Goal: Task Accomplishment & Management: Use online tool/utility

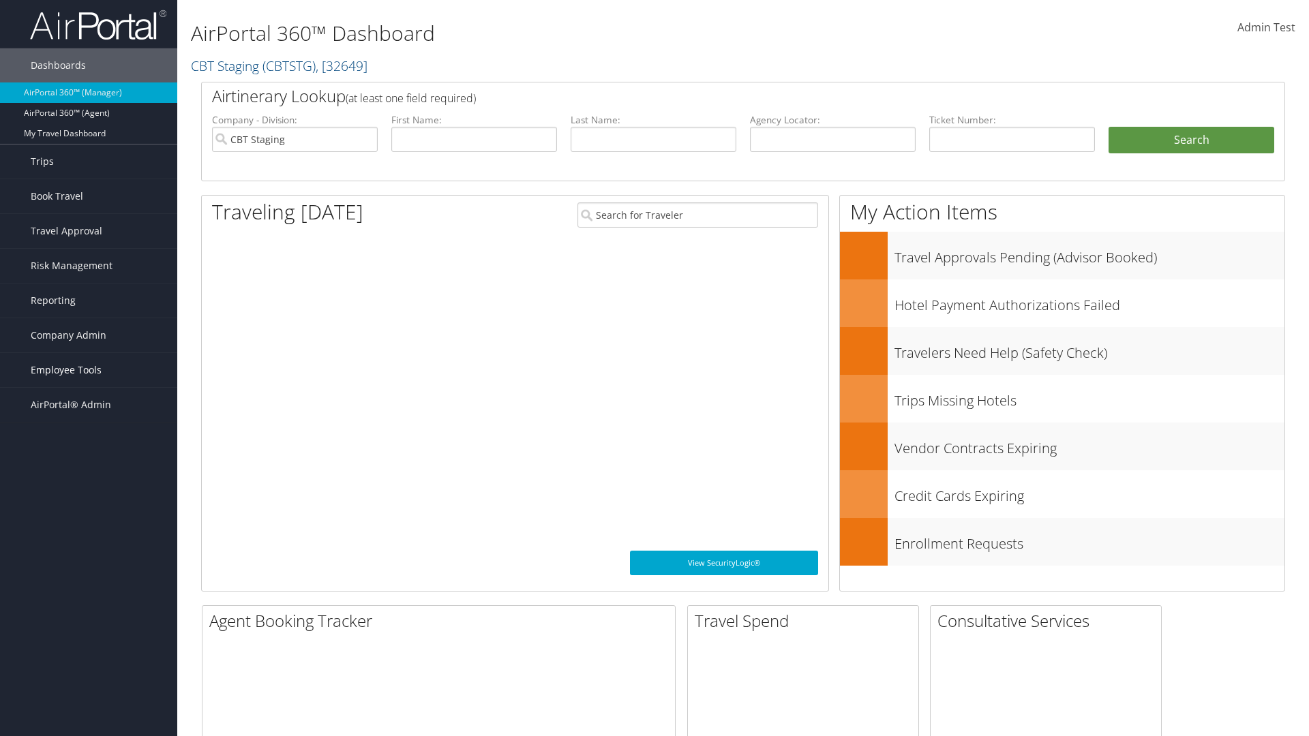
click at [89, 370] on span "Employee Tools" at bounding box center [66, 370] width 71 height 34
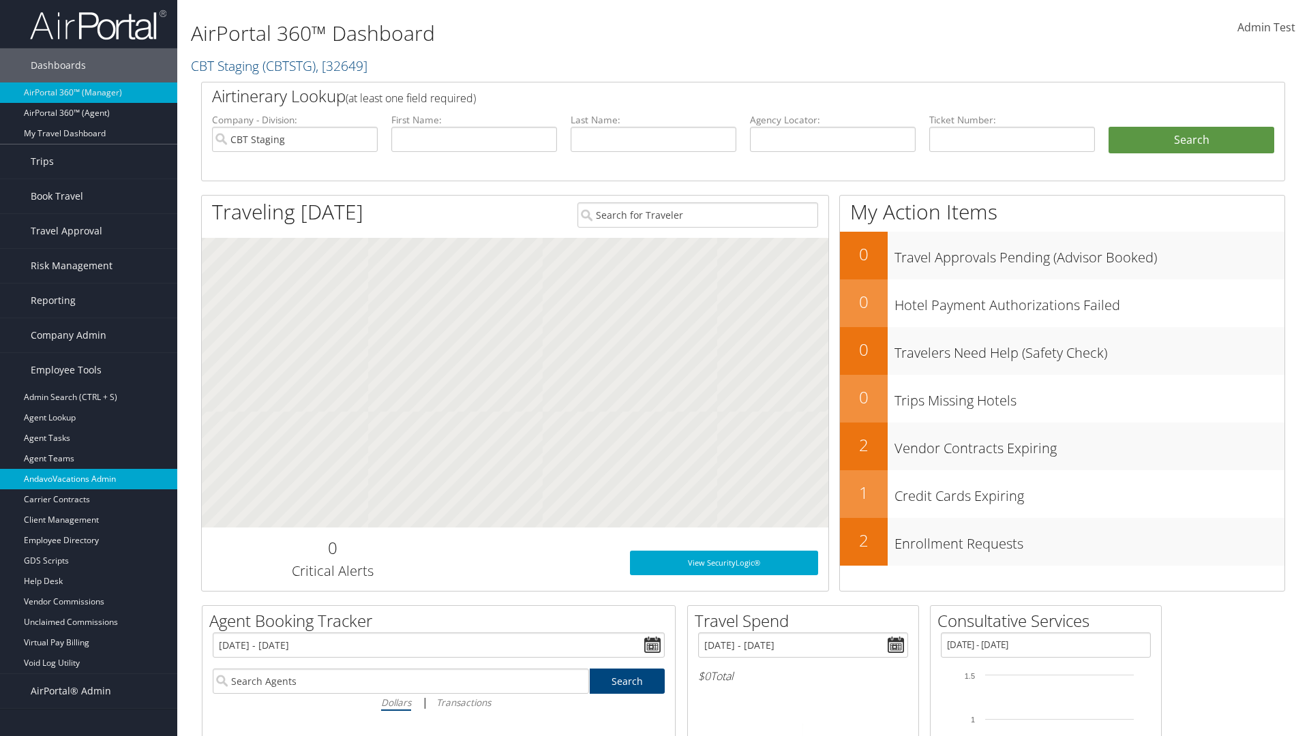
click at [89, 479] on link "AndavoVacations Admin" at bounding box center [88, 479] width 177 height 20
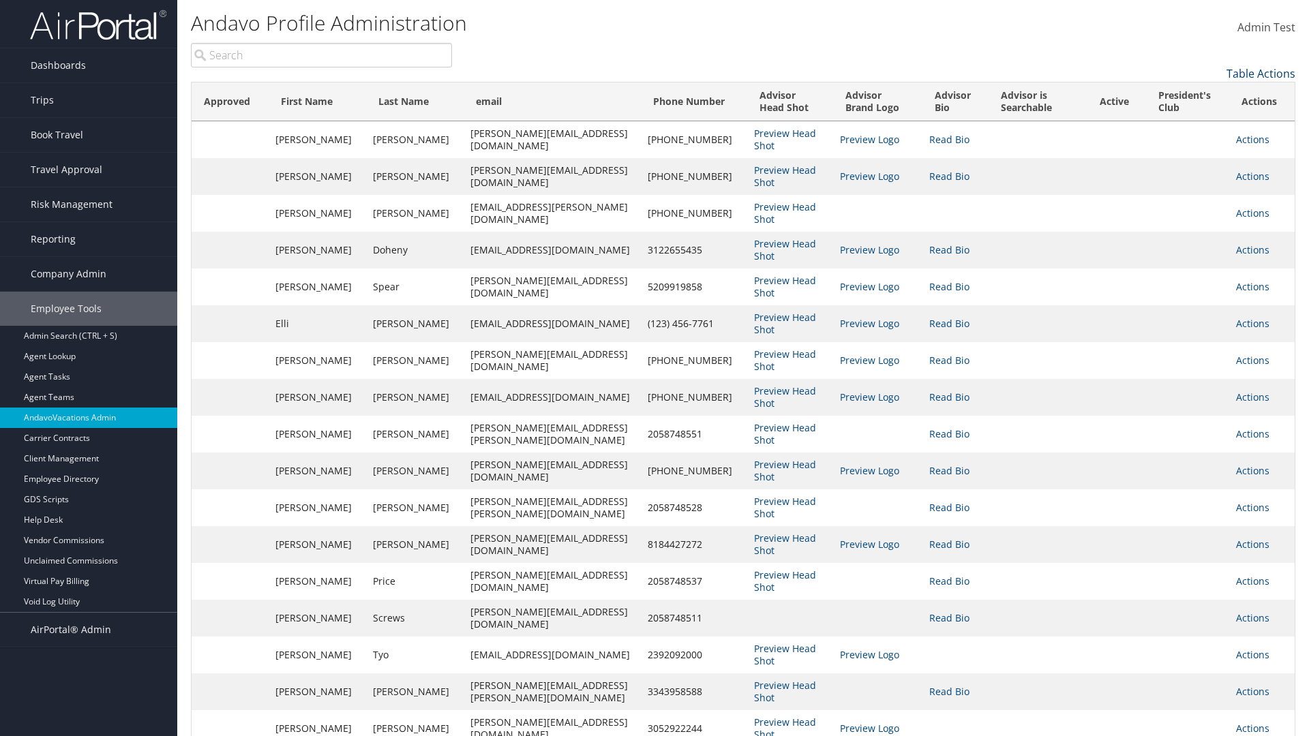
click at [1261, 74] on link "Table Actions" at bounding box center [1261, 73] width 69 height 15
click at [1205, 95] on link "Column Visibility" at bounding box center [1204, 94] width 179 height 23
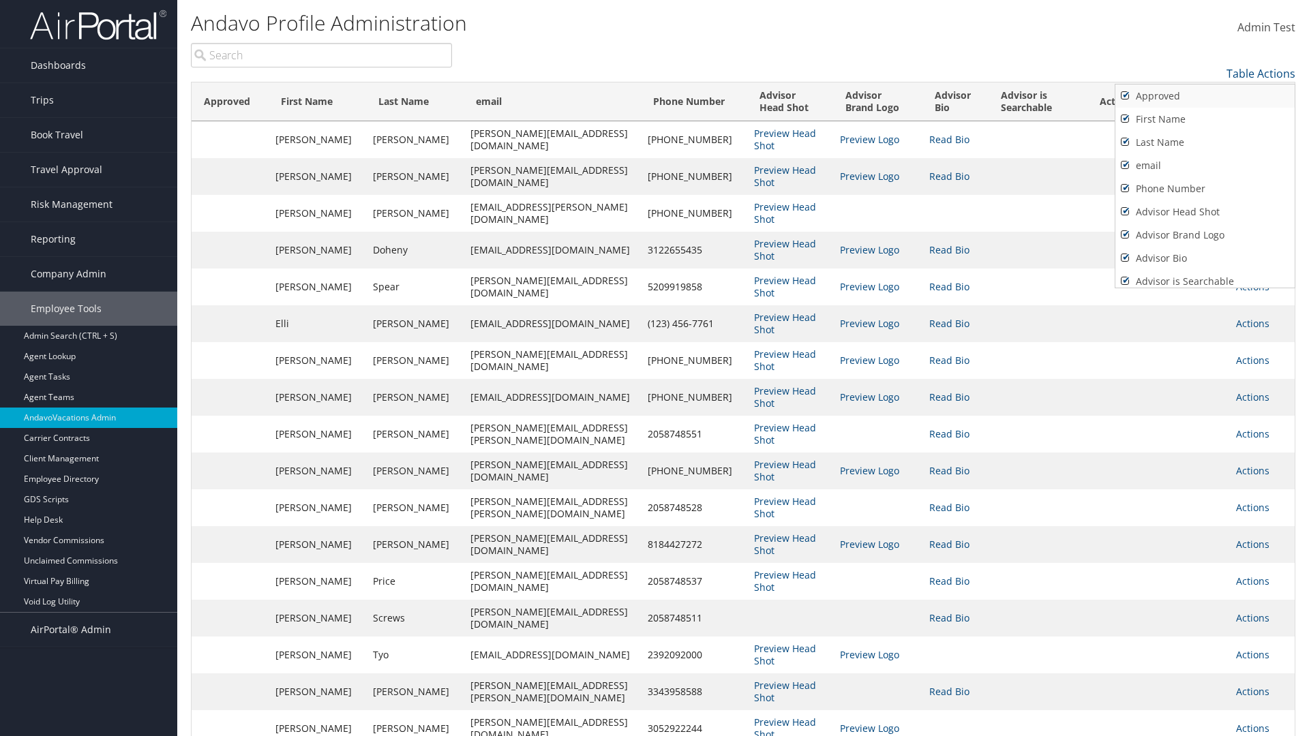
click at [1205, 96] on link "Approved" at bounding box center [1204, 96] width 179 height 23
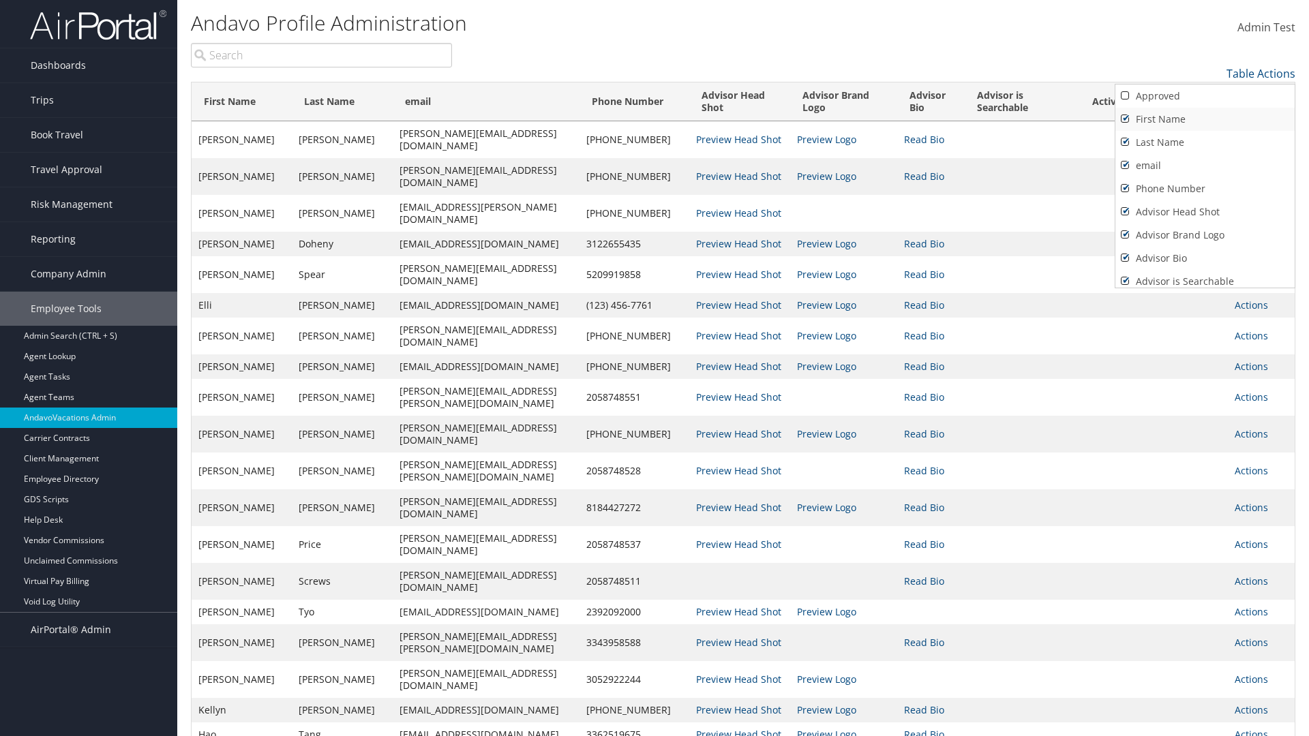
click at [1205, 119] on link "First Name" at bounding box center [1204, 119] width 179 height 23
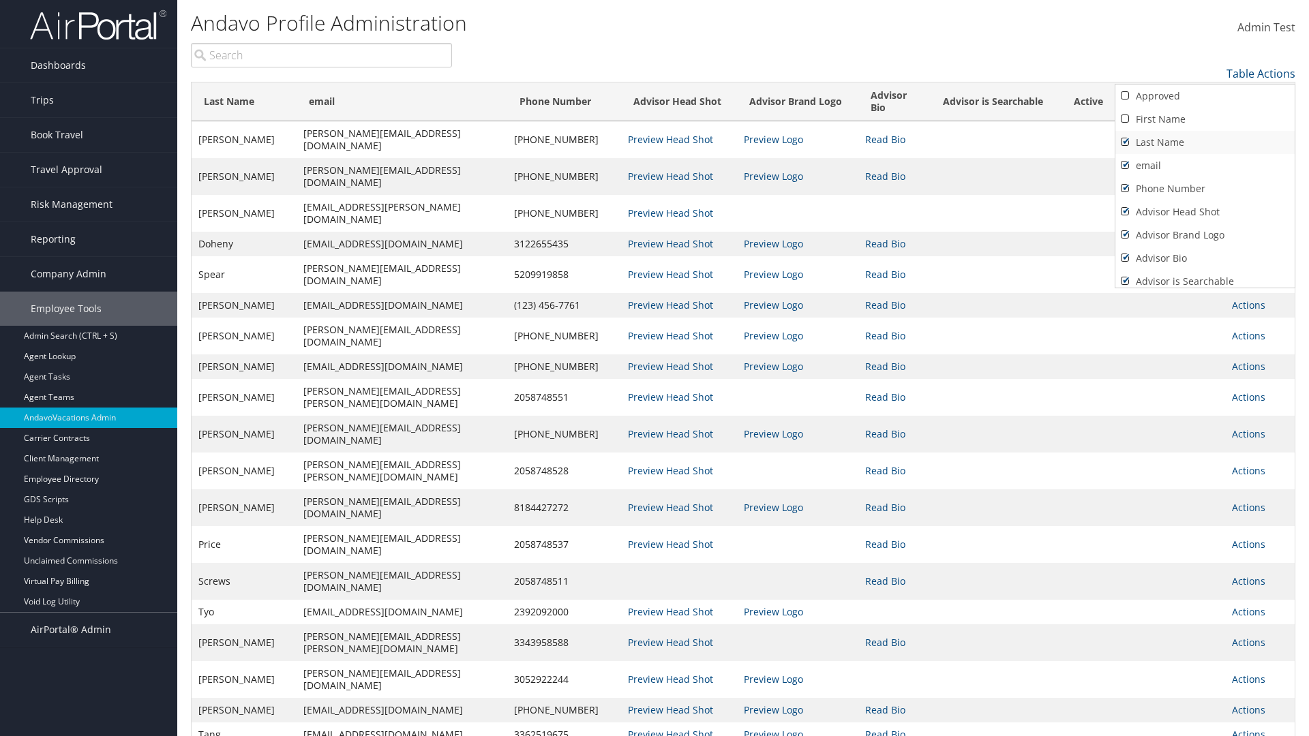
click at [1205, 143] on link "Last Name" at bounding box center [1204, 142] width 179 height 23
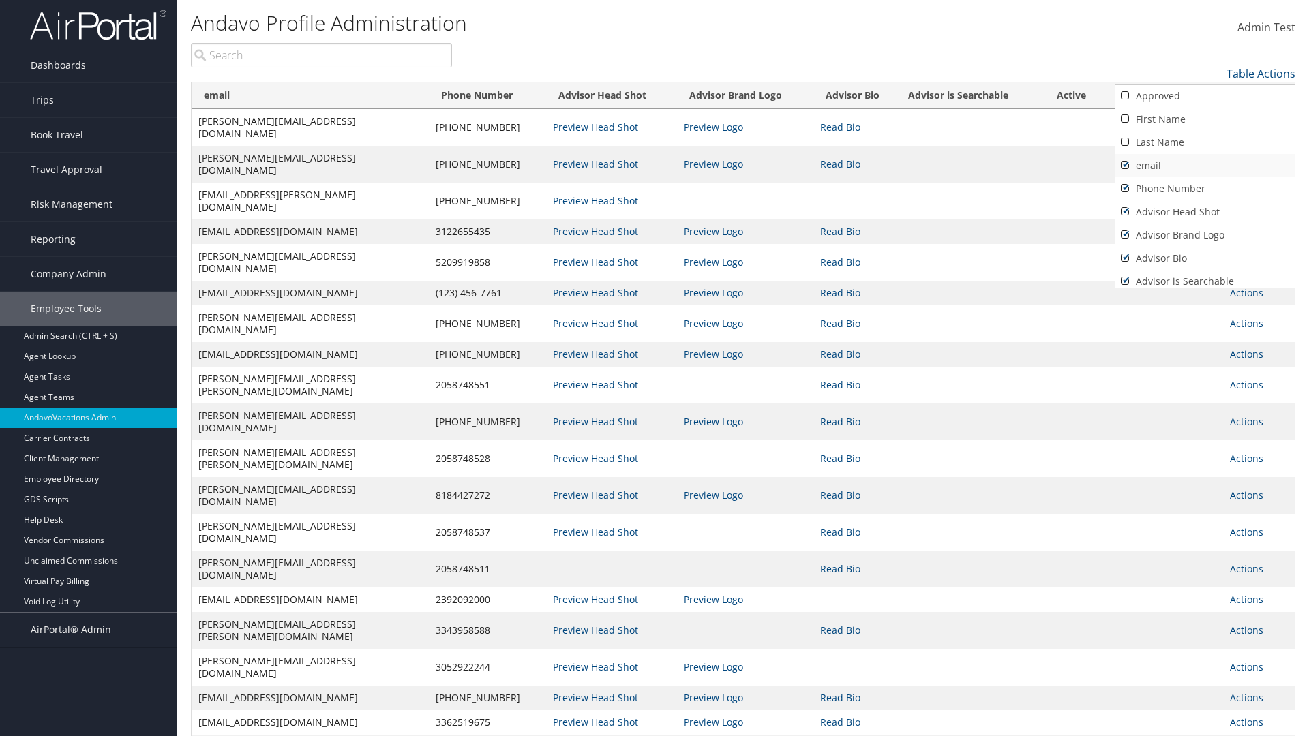
click at [1205, 166] on link "email" at bounding box center [1204, 165] width 179 height 23
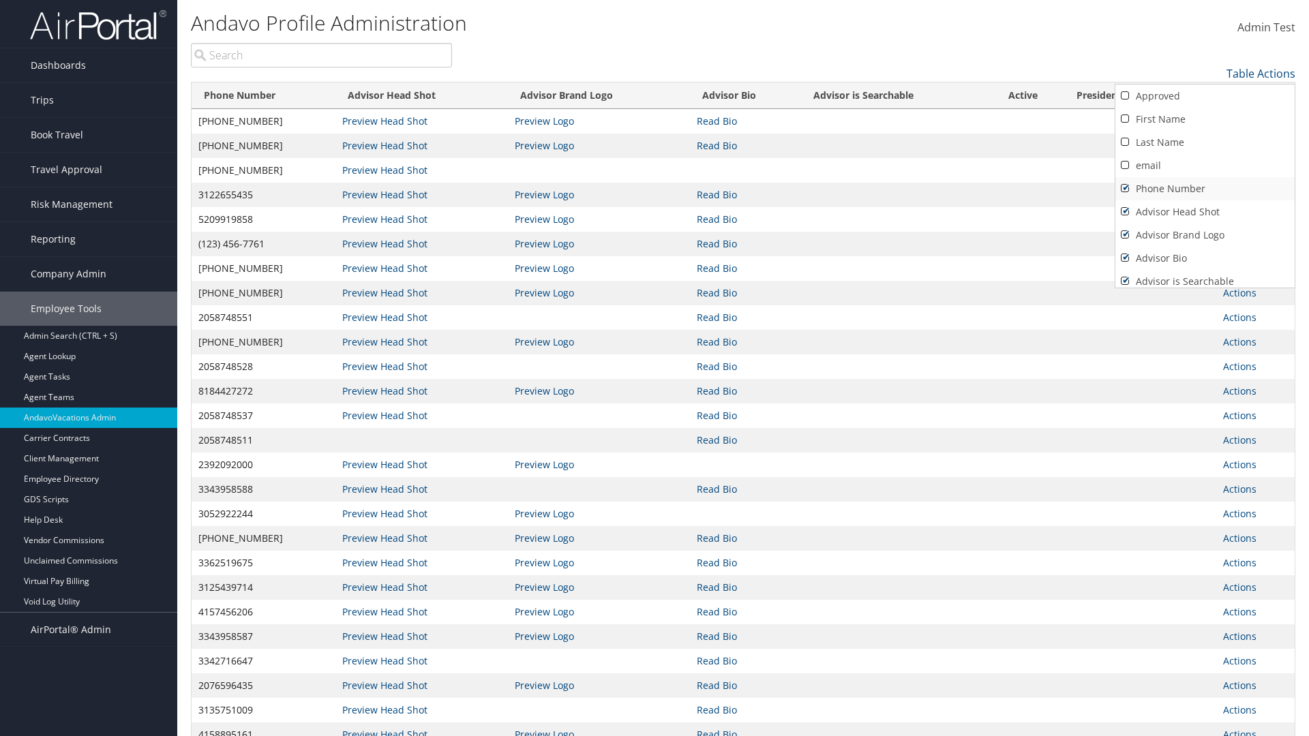
click at [1205, 189] on link "Phone Number" at bounding box center [1204, 188] width 179 height 23
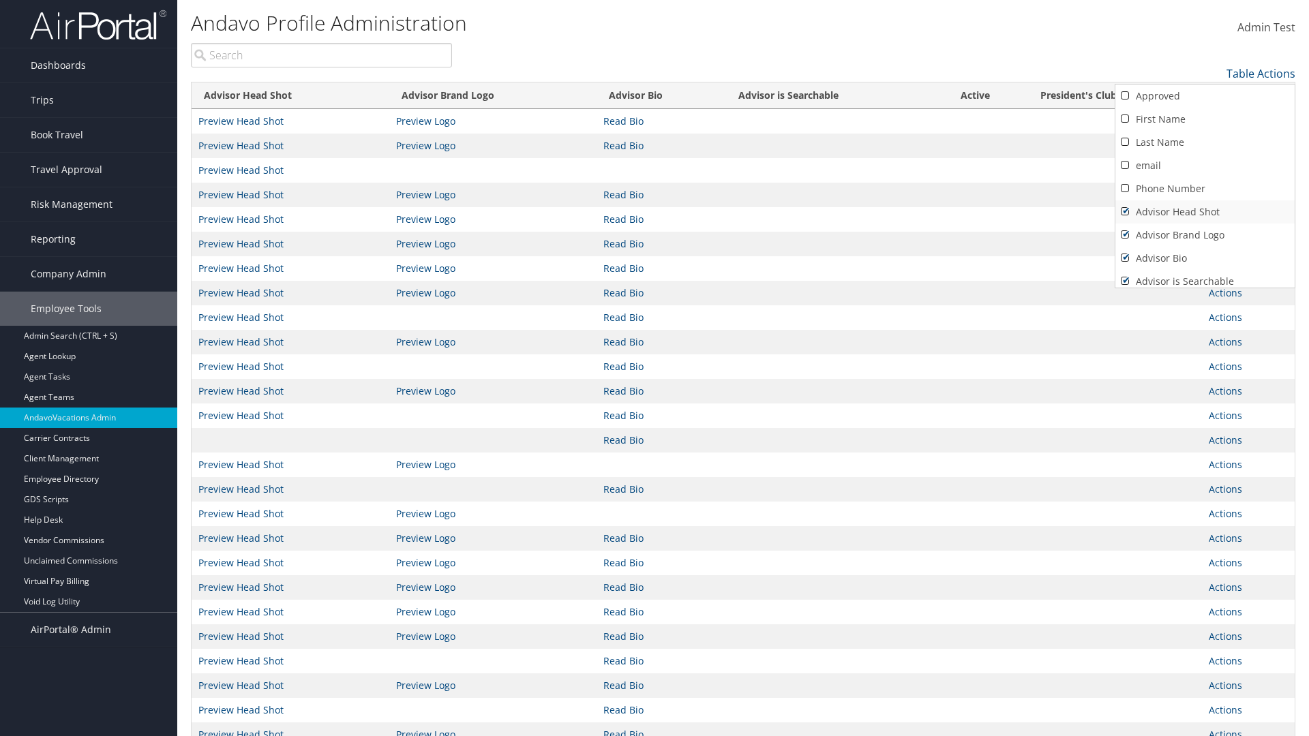
click at [1205, 212] on link "Advisor Head Shot" at bounding box center [1204, 211] width 179 height 23
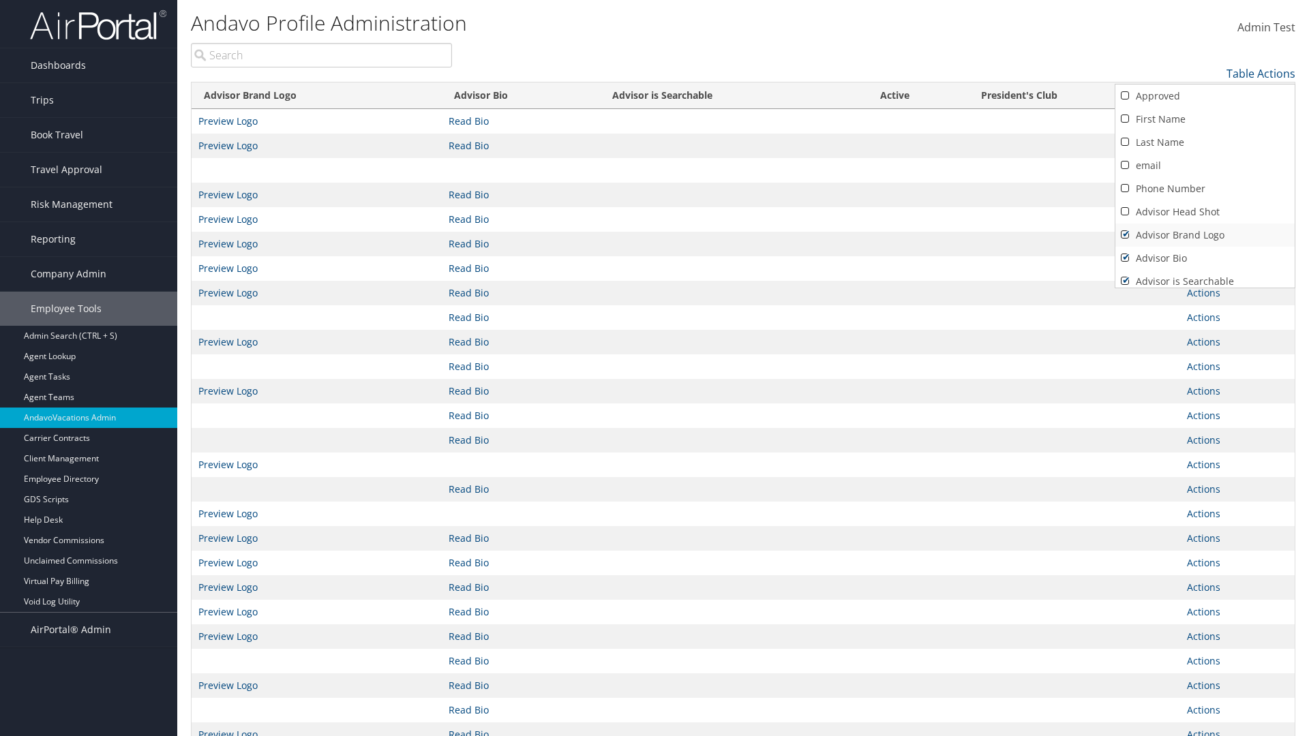
click at [1205, 235] on link "Advisor Brand Logo" at bounding box center [1204, 235] width 179 height 23
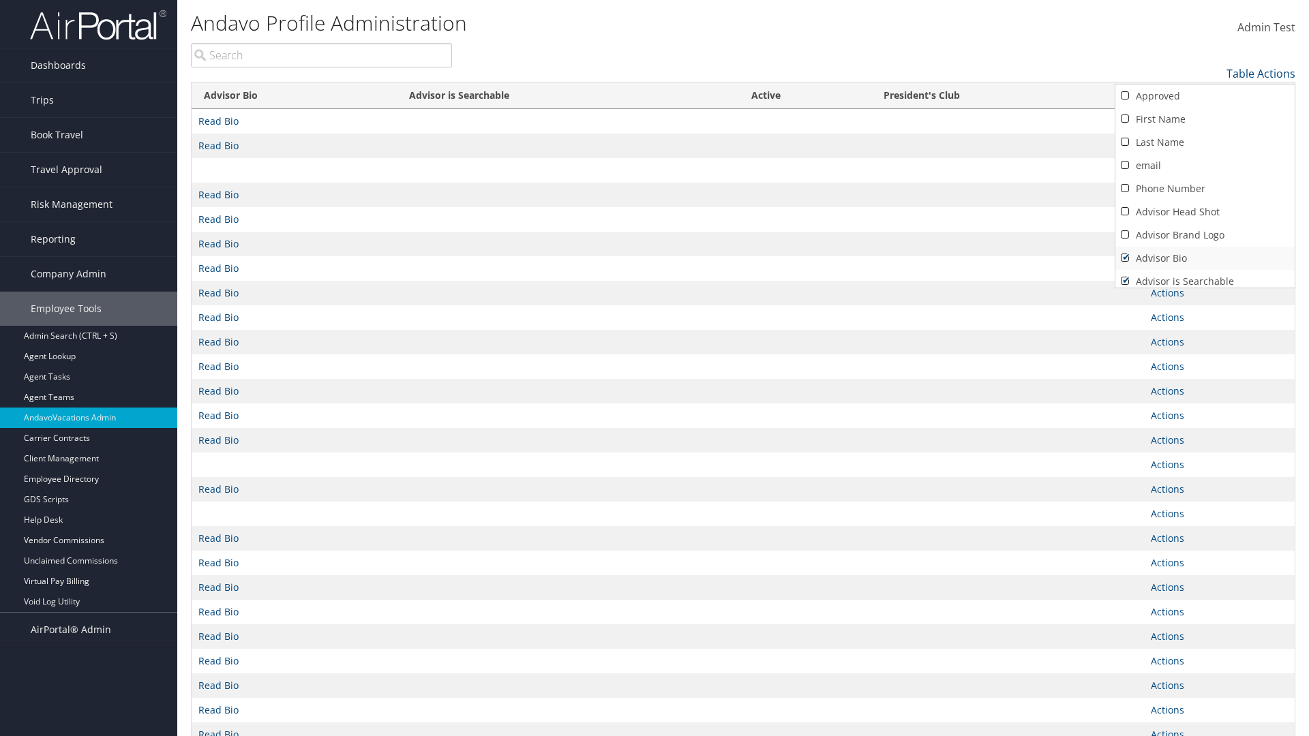
click at [1205, 258] on link "Advisor Bio" at bounding box center [1204, 258] width 179 height 23
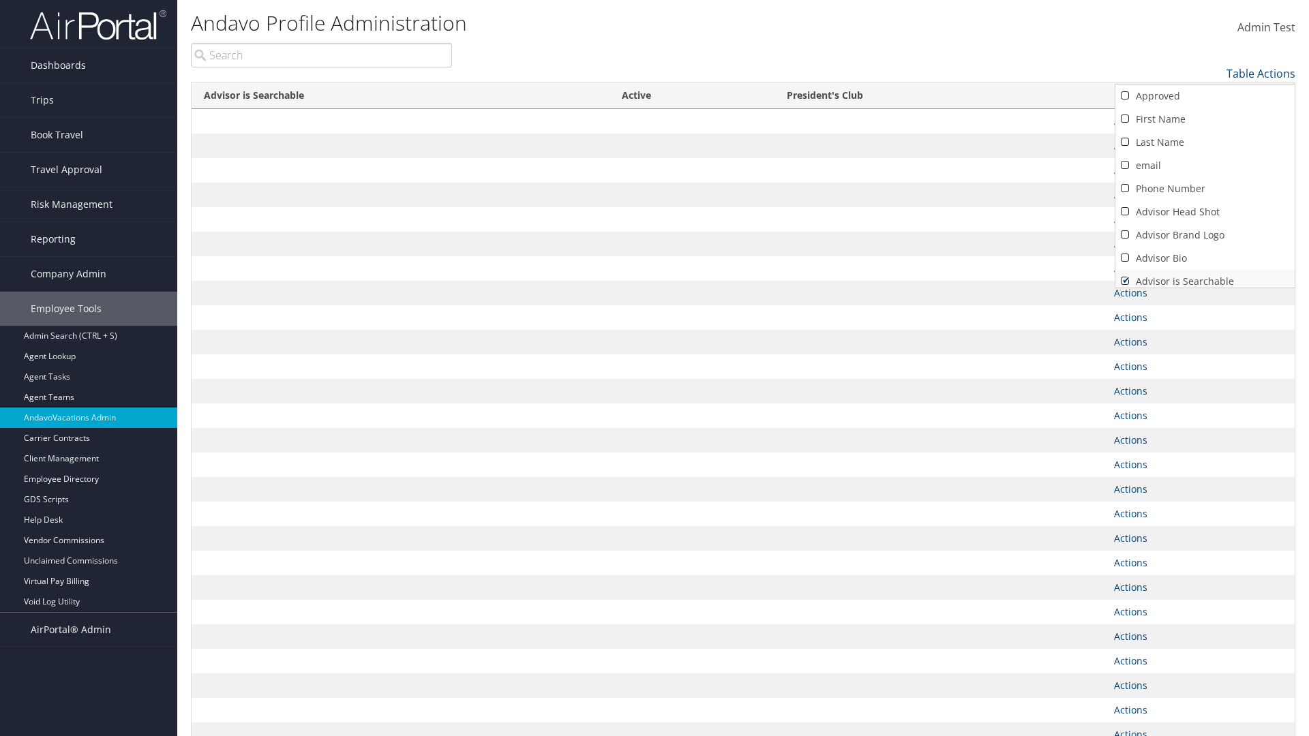
click at [1205, 276] on link "Advisor is Searchable" at bounding box center [1204, 281] width 179 height 23
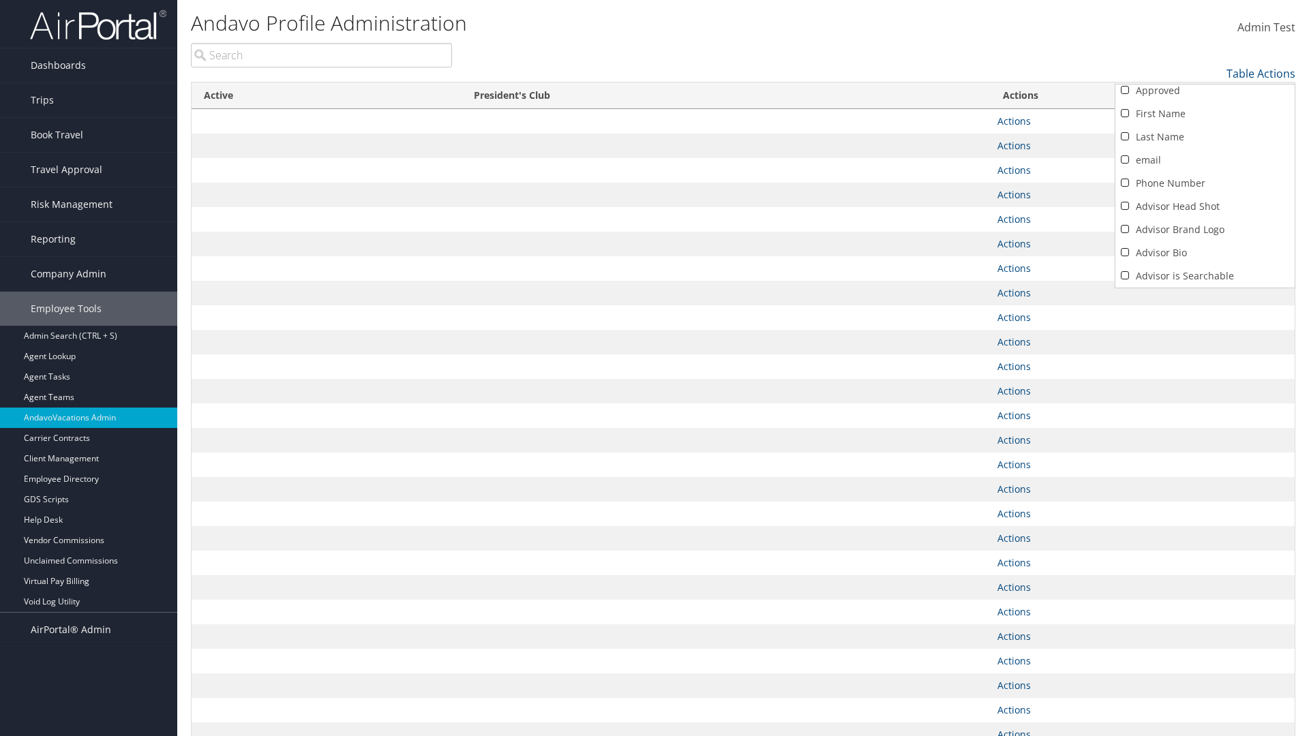
click at [1205, 288] on link "Active" at bounding box center [1204, 299] width 179 height 23
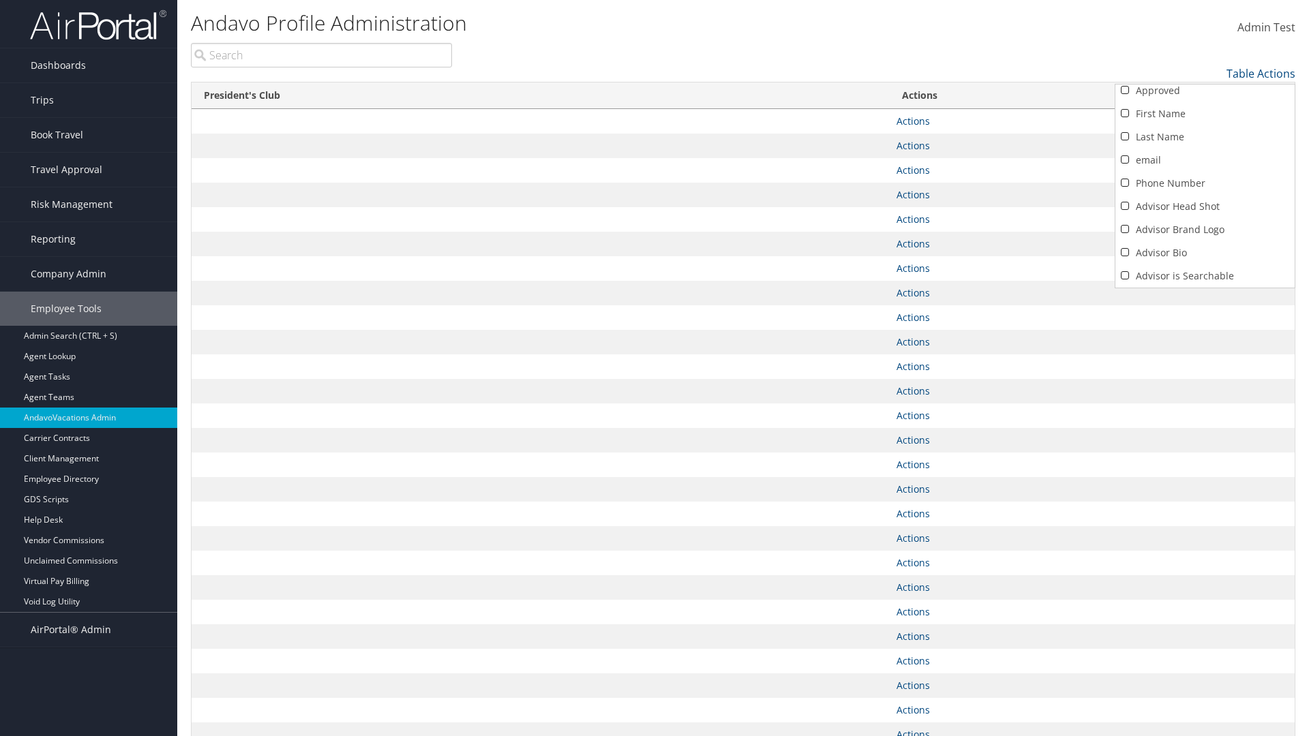
scroll to position [52, 0]
click at [1205, 276] on link "President's Club" at bounding box center [1204, 276] width 179 height 23
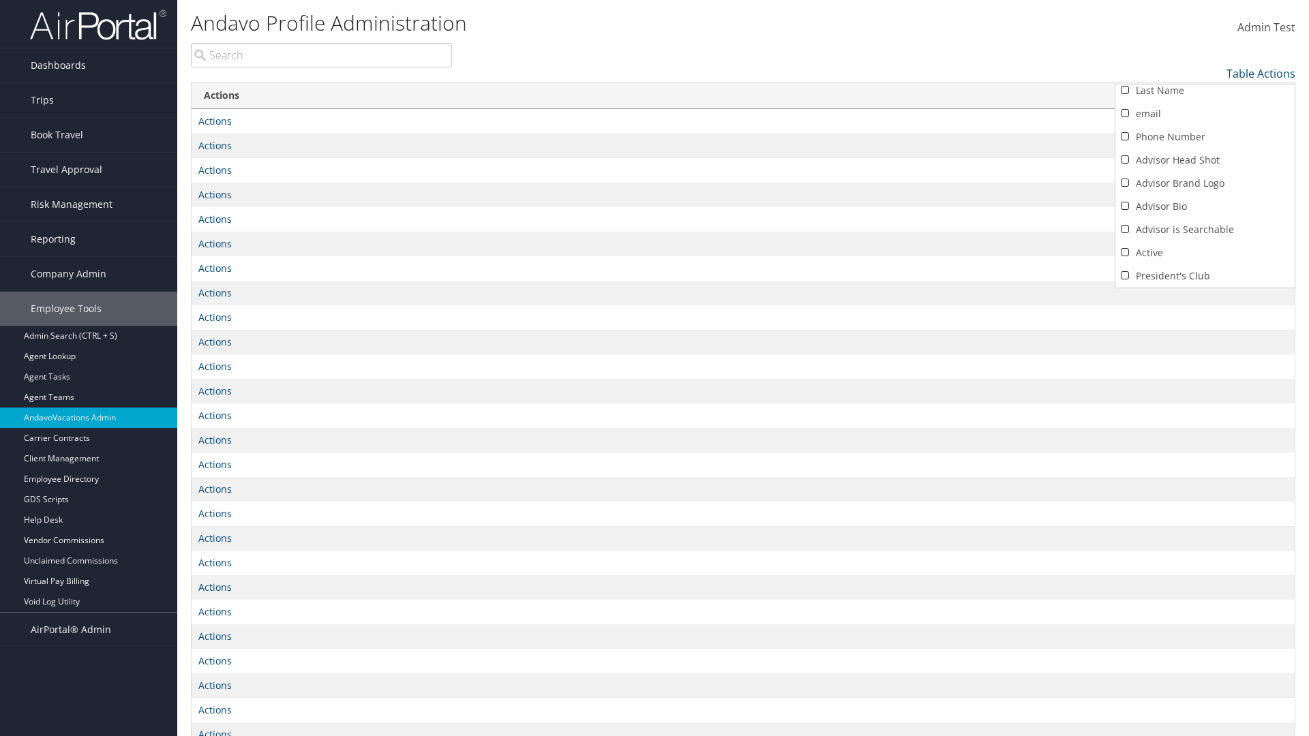
click at [655, 368] on div at bounding box center [654, 368] width 1309 height 736
click at [1261, 74] on link "Table Actions" at bounding box center [1261, 73] width 69 height 15
click at [1205, 95] on link "Column Visibility" at bounding box center [1204, 94] width 179 height 23
click at [1205, 96] on link "Approved" at bounding box center [1204, 96] width 179 height 23
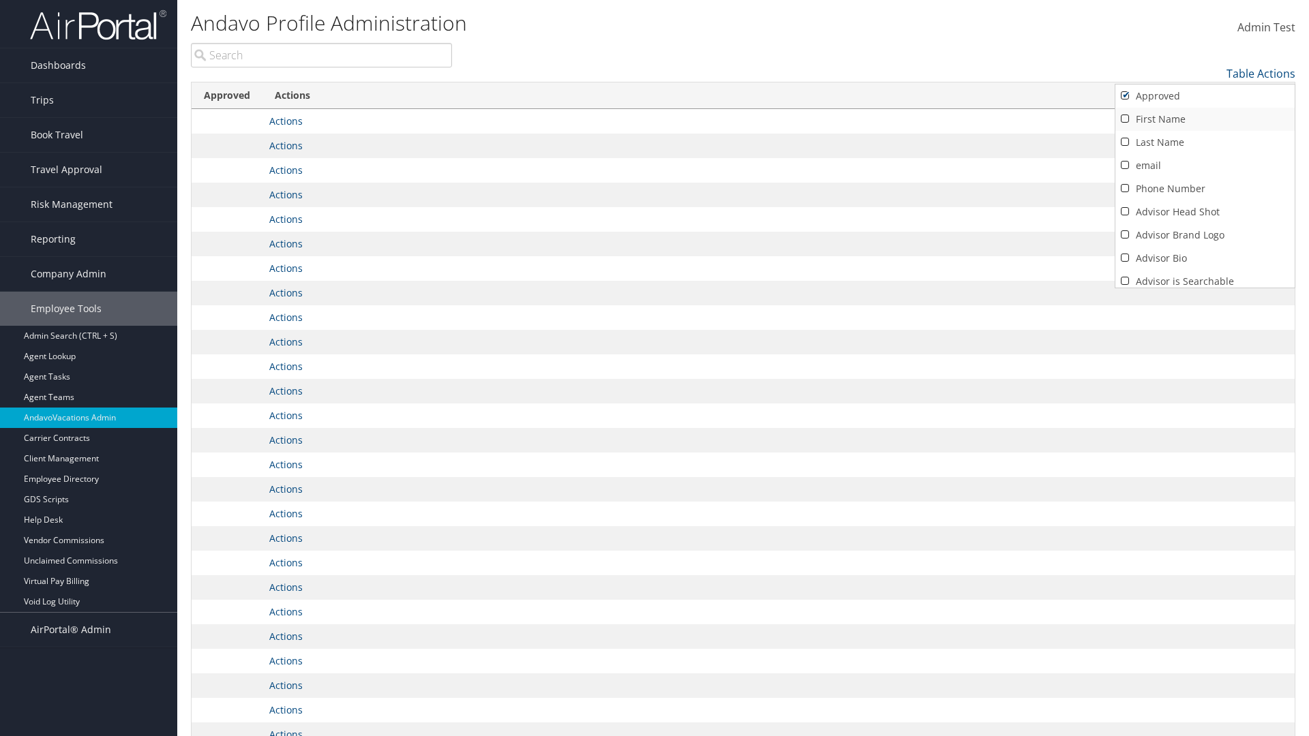
click at [1205, 119] on link "First Name" at bounding box center [1204, 119] width 179 height 23
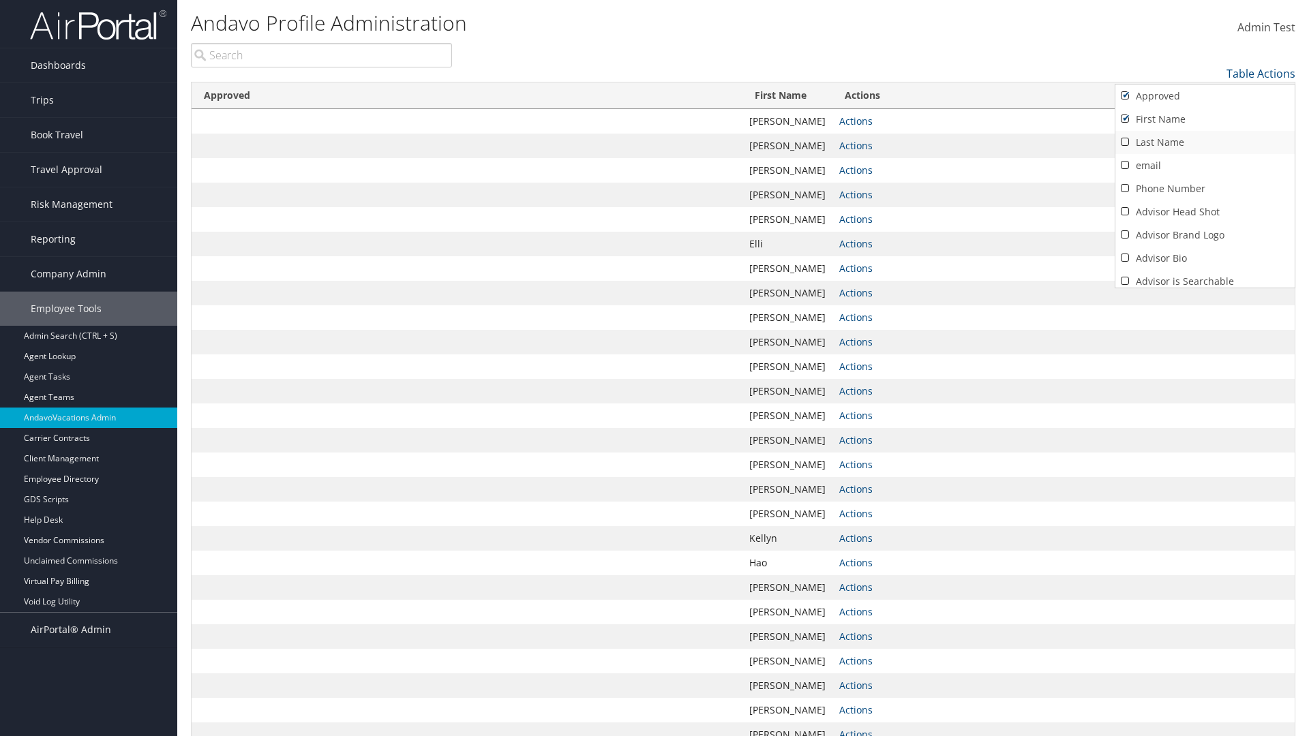
click at [1205, 143] on link "Last Name" at bounding box center [1204, 142] width 179 height 23
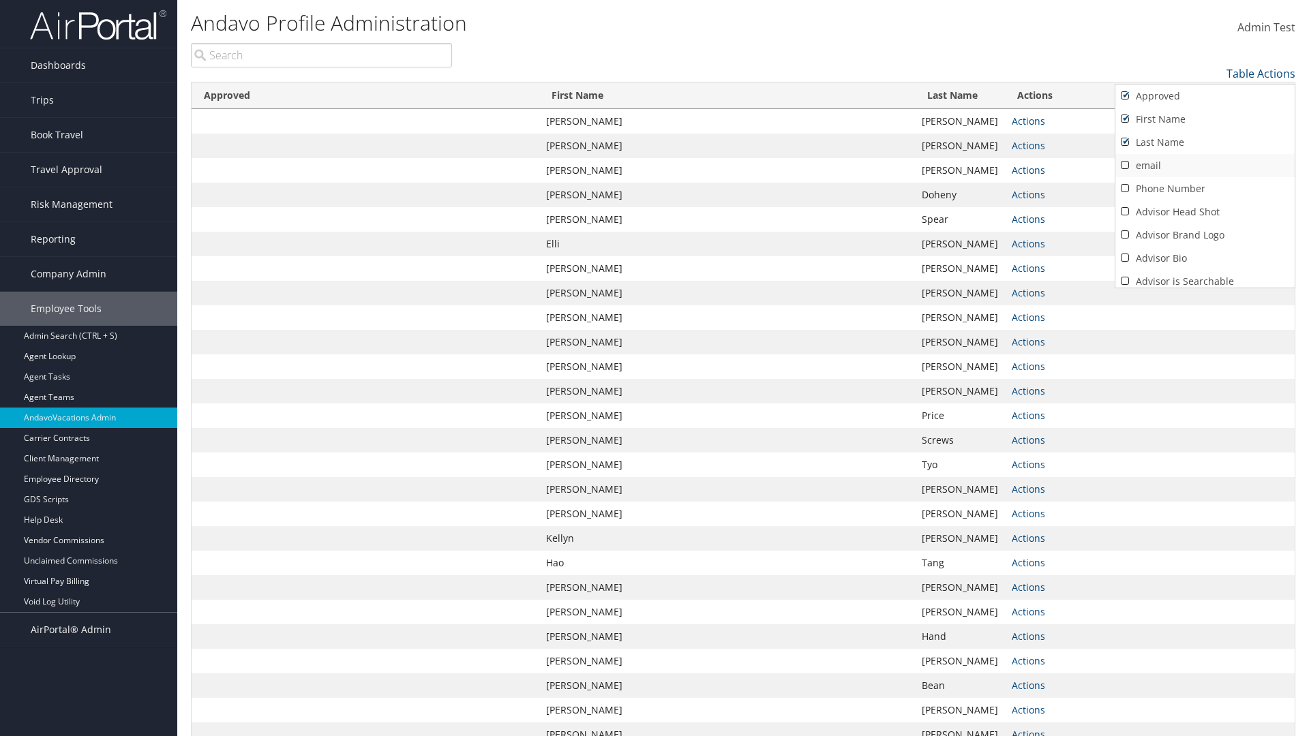
click at [1205, 166] on link "email" at bounding box center [1204, 165] width 179 height 23
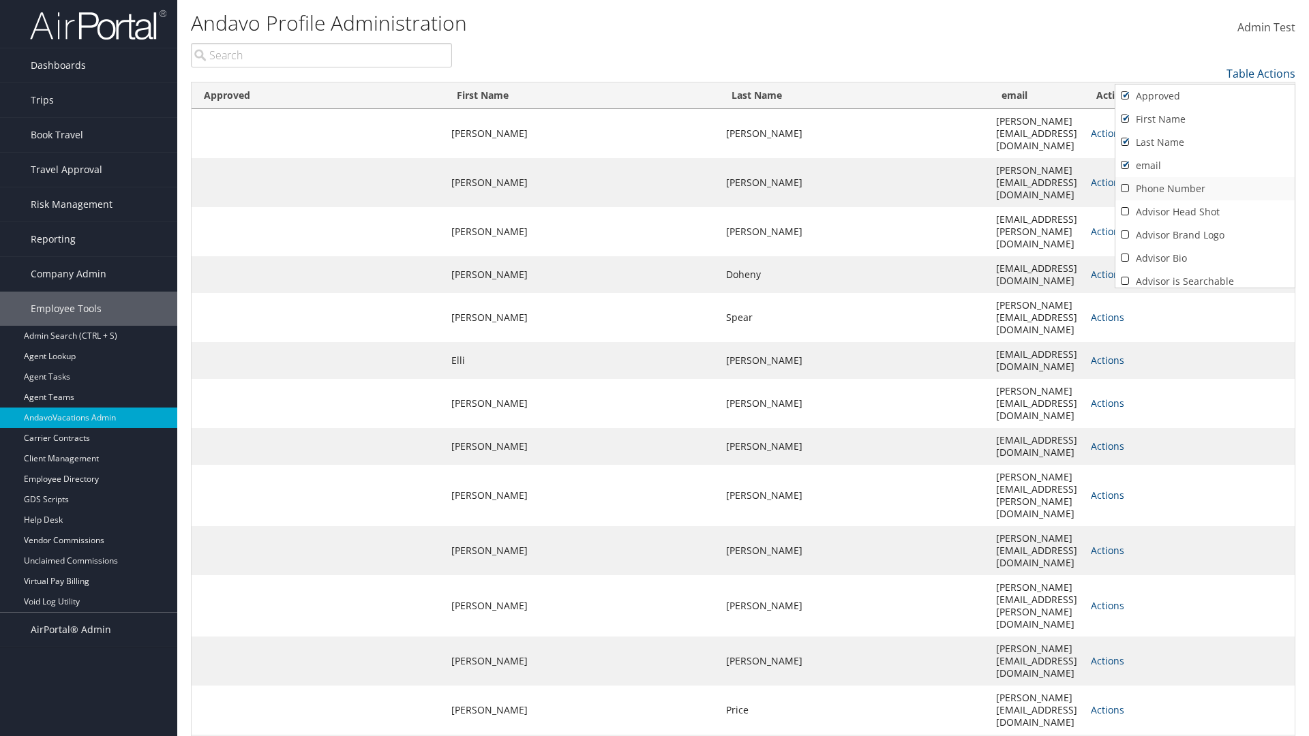
click at [1205, 189] on link "Phone Number" at bounding box center [1204, 188] width 179 height 23
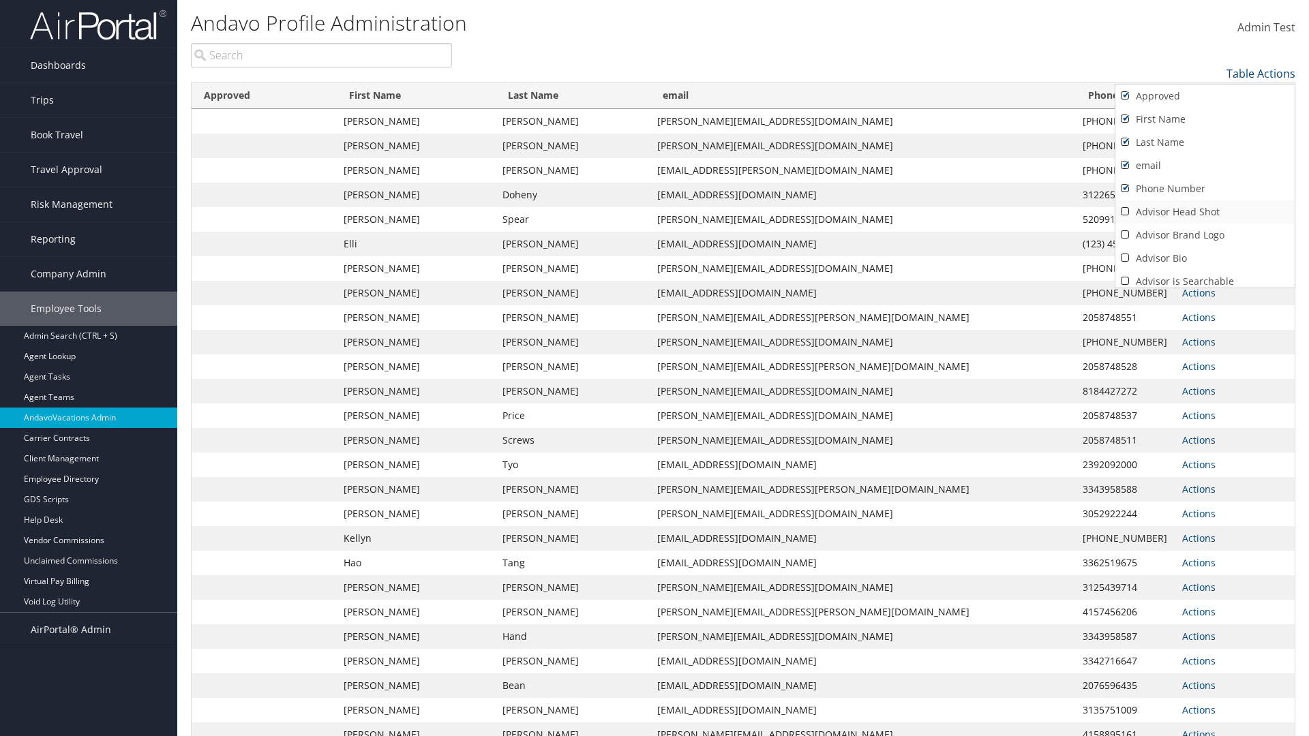
click at [1205, 212] on link "Advisor Head Shot" at bounding box center [1204, 211] width 179 height 23
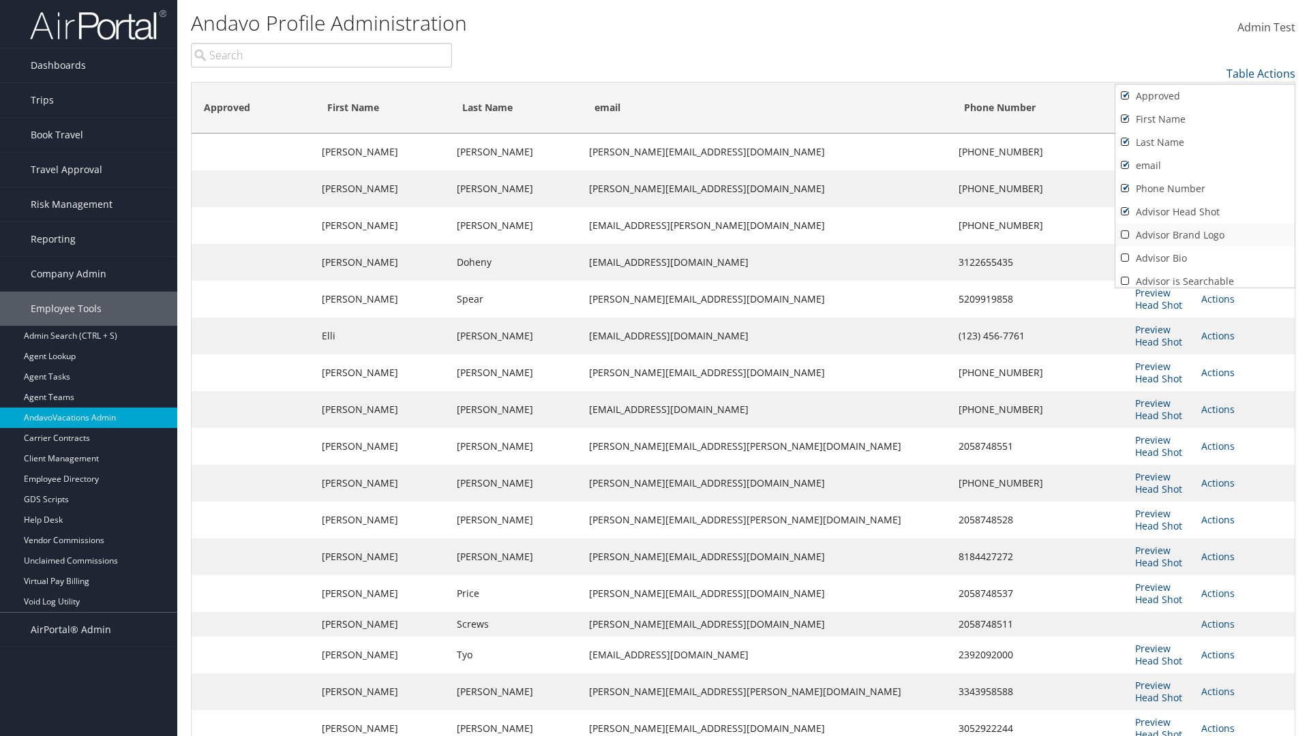
click at [1205, 235] on link "Advisor Brand Logo" at bounding box center [1204, 235] width 179 height 23
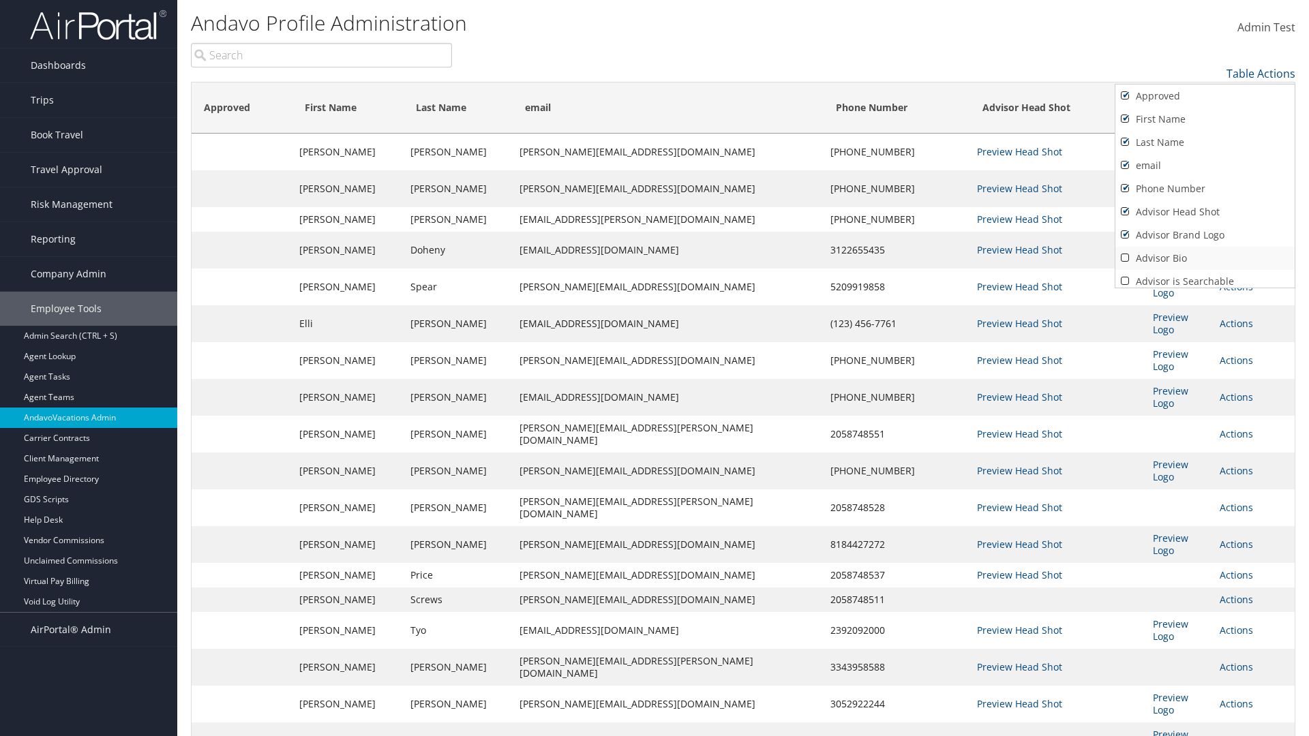
click at [1205, 258] on link "Advisor Bio" at bounding box center [1204, 258] width 179 height 23
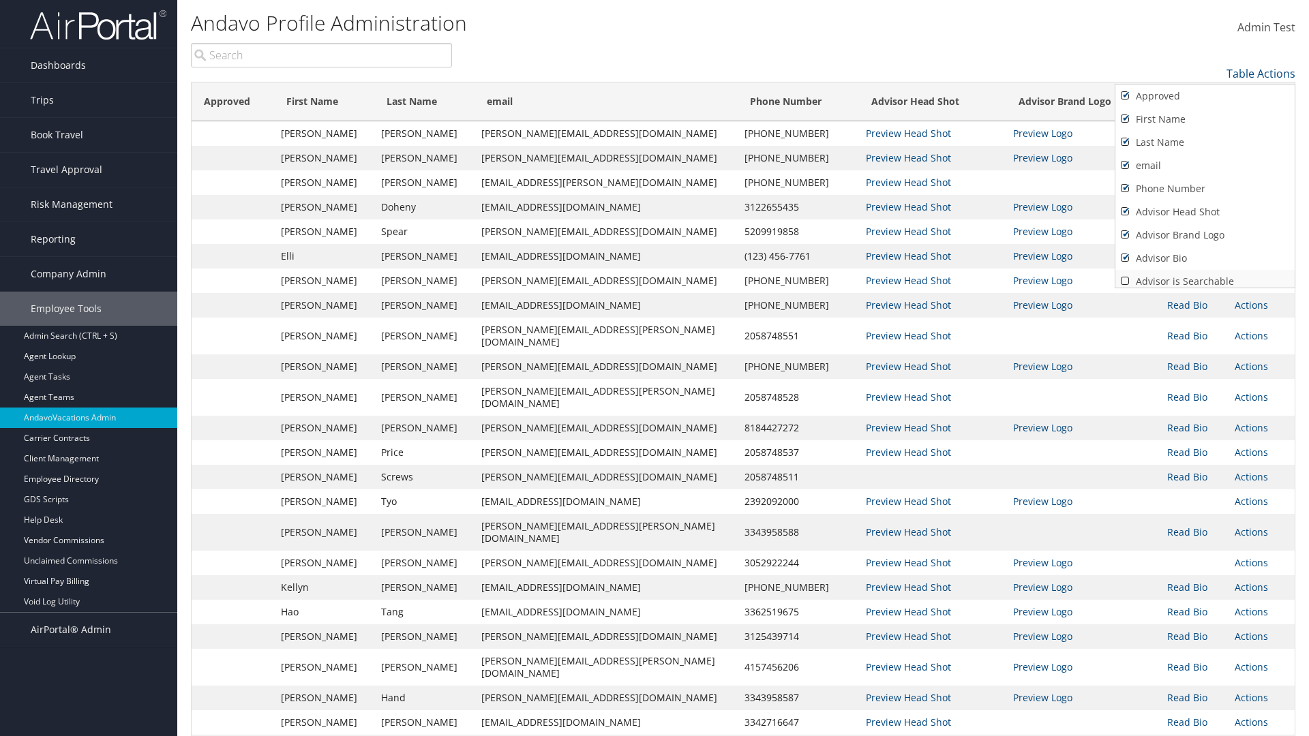
click at [1205, 276] on link "Advisor is Searchable" at bounding box center [1204, 281] width 179 height 23
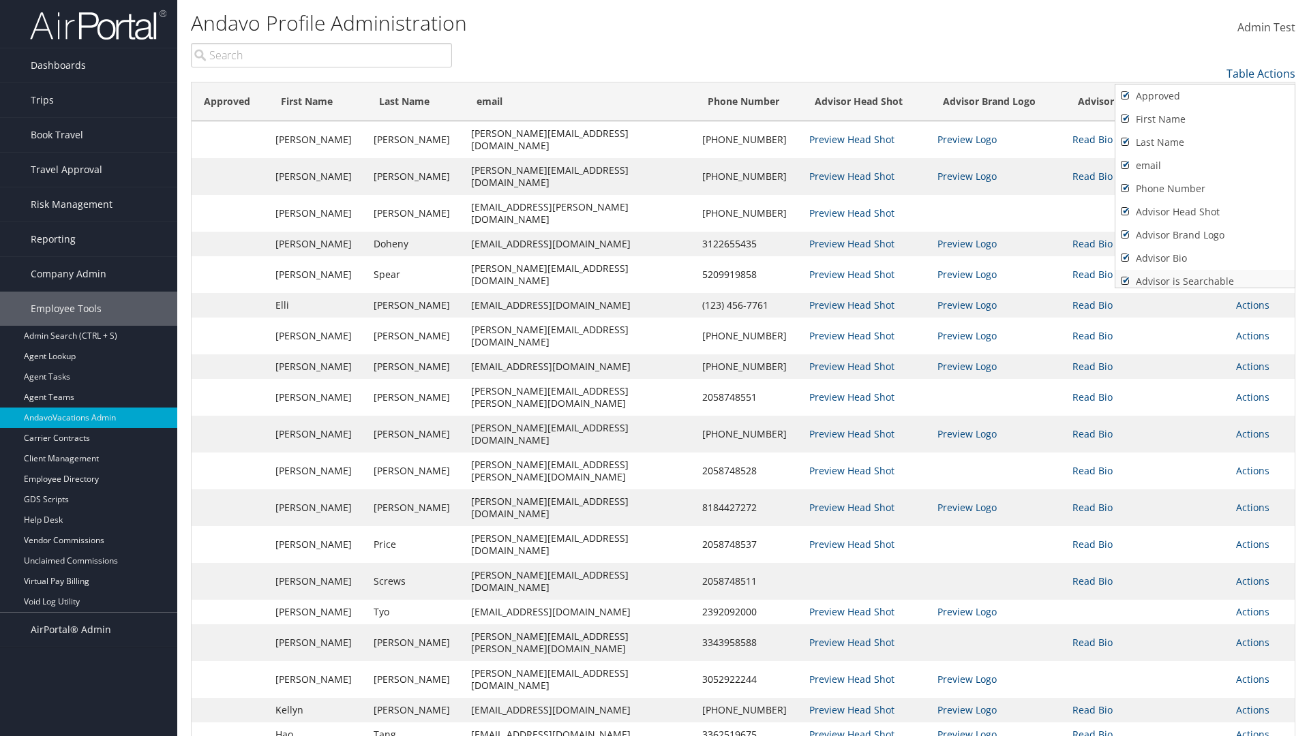
scroll to position [5, 0]
click at [1205, 288] on link "Active" at bounding box center [1204, 299] width 179 height 23
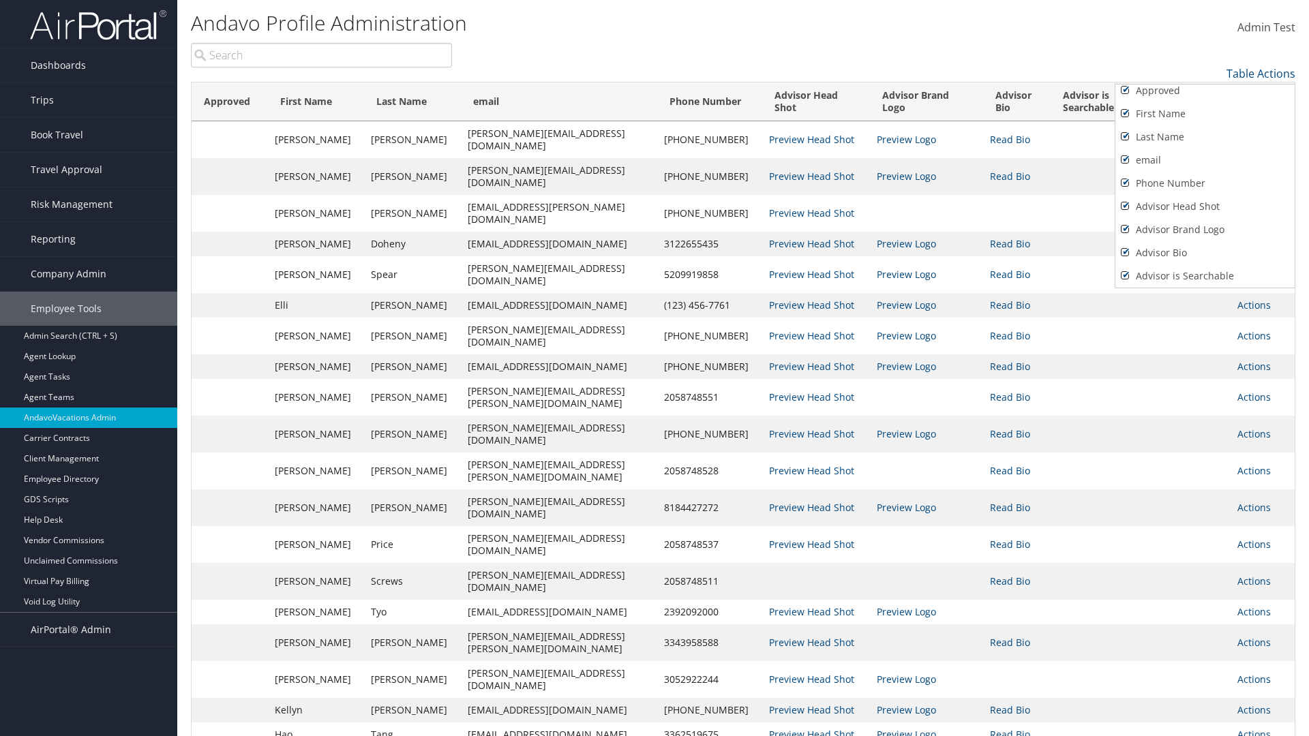
scroll to position [52, 0]
click at [1205, 276] on link "President's Club" at bounding box center [1204, 276] width 179 height 23
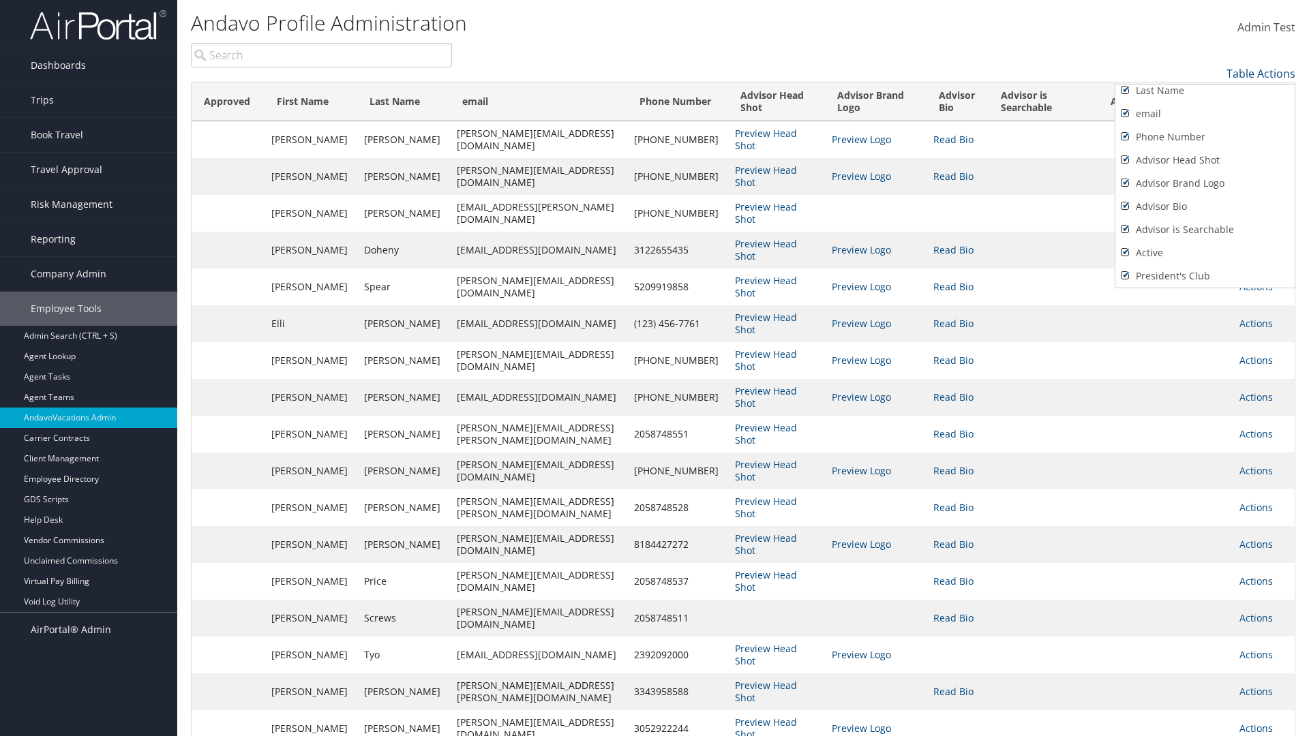
click at [655, 368] on div at bounding box center [654, 368] width 1309 height 736
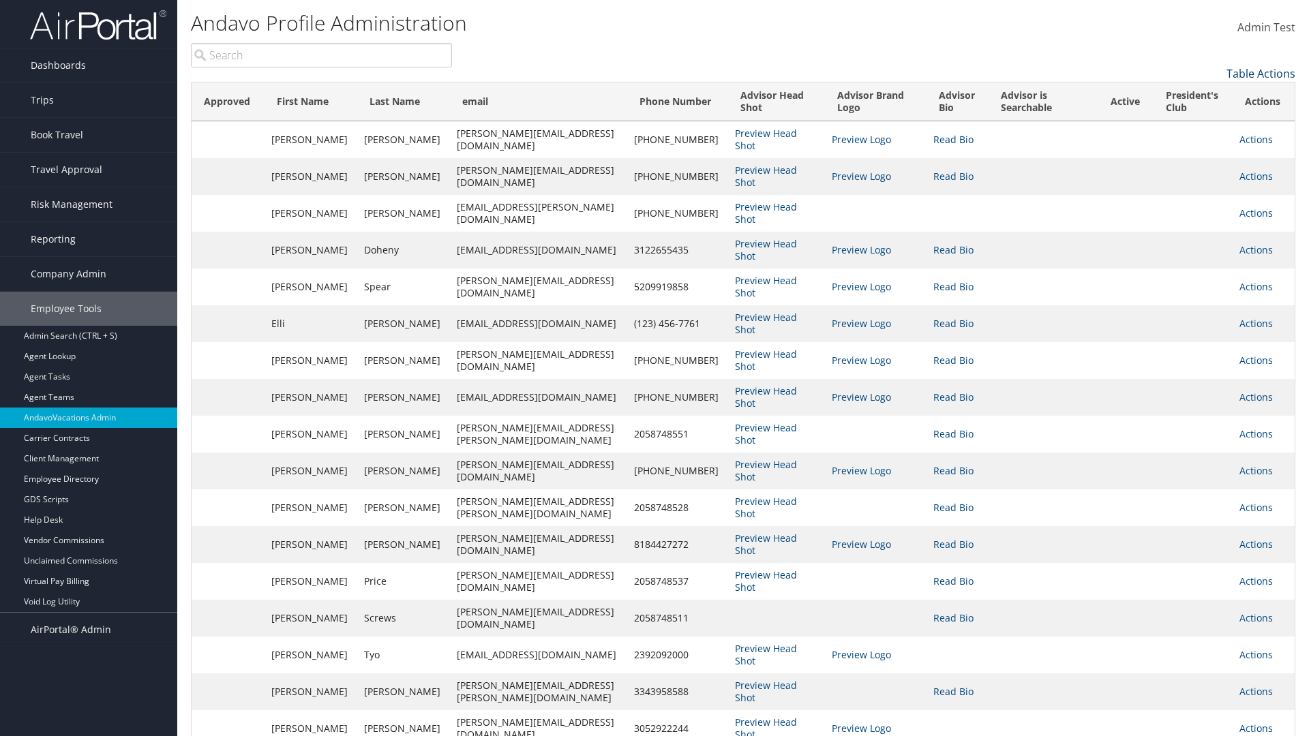
click at [1261, 74] on link "Table Actions" at bounding box center [1261, 73] width 69 height 15
click at [1205, 118] on link "Page Length" at bounding box center [1204, 117] width 179 height 23
click at [1205, 166] on link "100" at bounding box center [1204, 165] width 179 height 23
click at [1261, 74] on link "Table Actions" at bounding box center [1261, 73] width 69 height 15
click at [1205, 118] on link "Page Length" at bounding box center [1204, 117] width 179 height 23
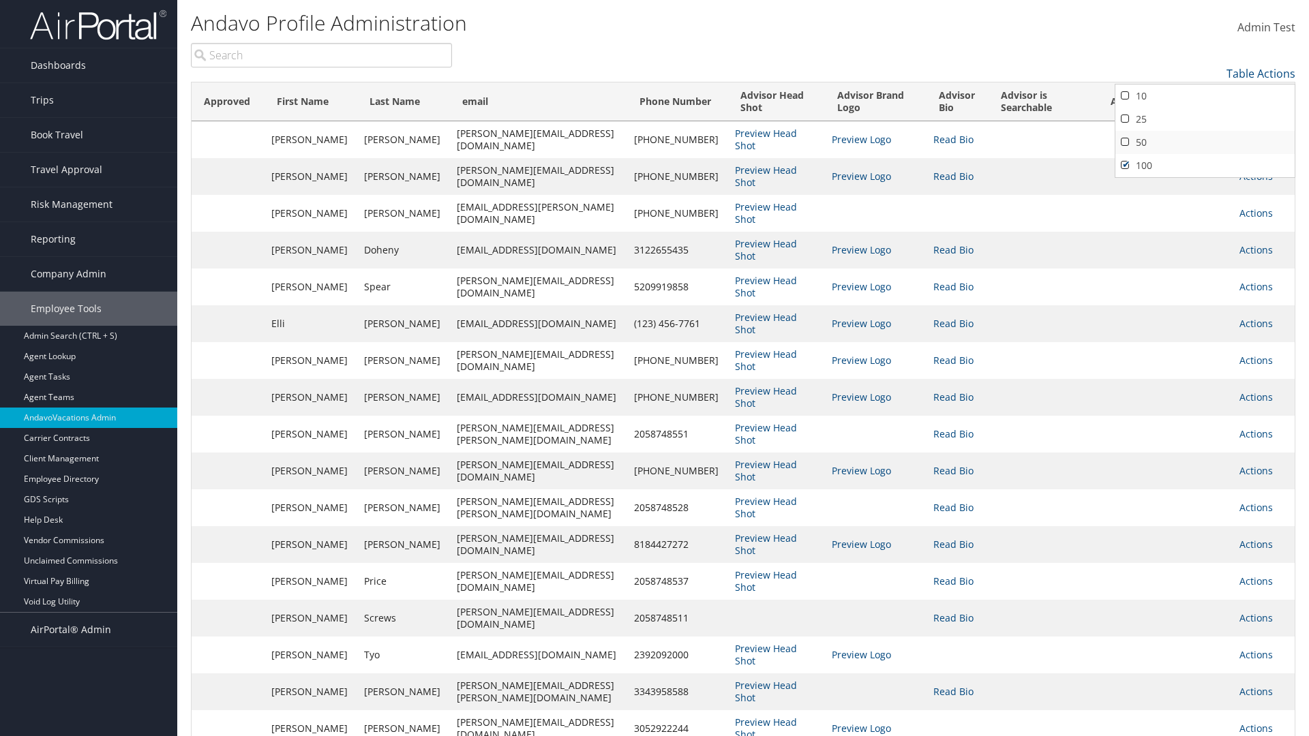
click at [1205, 143] on link "50" at bounding box center [1204, 142] width 179 height 23
click at [1261, 74] on link "Table Actions" at bounding box center [1261, 73] width 69 height 15
click at [1205, 118] on link "Page Length" at bounding box center [1204, 117] width 179 height 23
click at [1205, 96] on link "10" at bounding box center [1204, 96] width 179 height 23
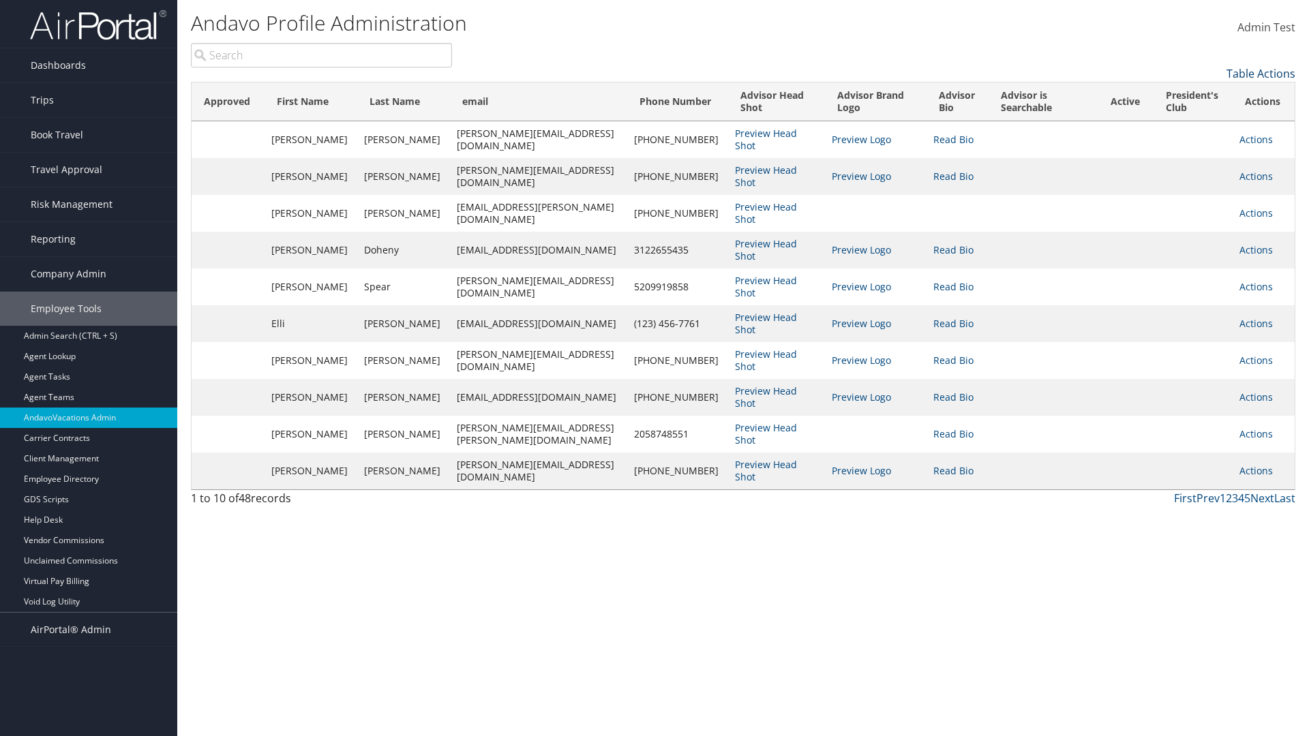
click at [1261, 74] on link "Table Actions" at bounding box center [1261, 73] width 69 height 15
